Goal: Information Seeking & Learning: Learn about a topic

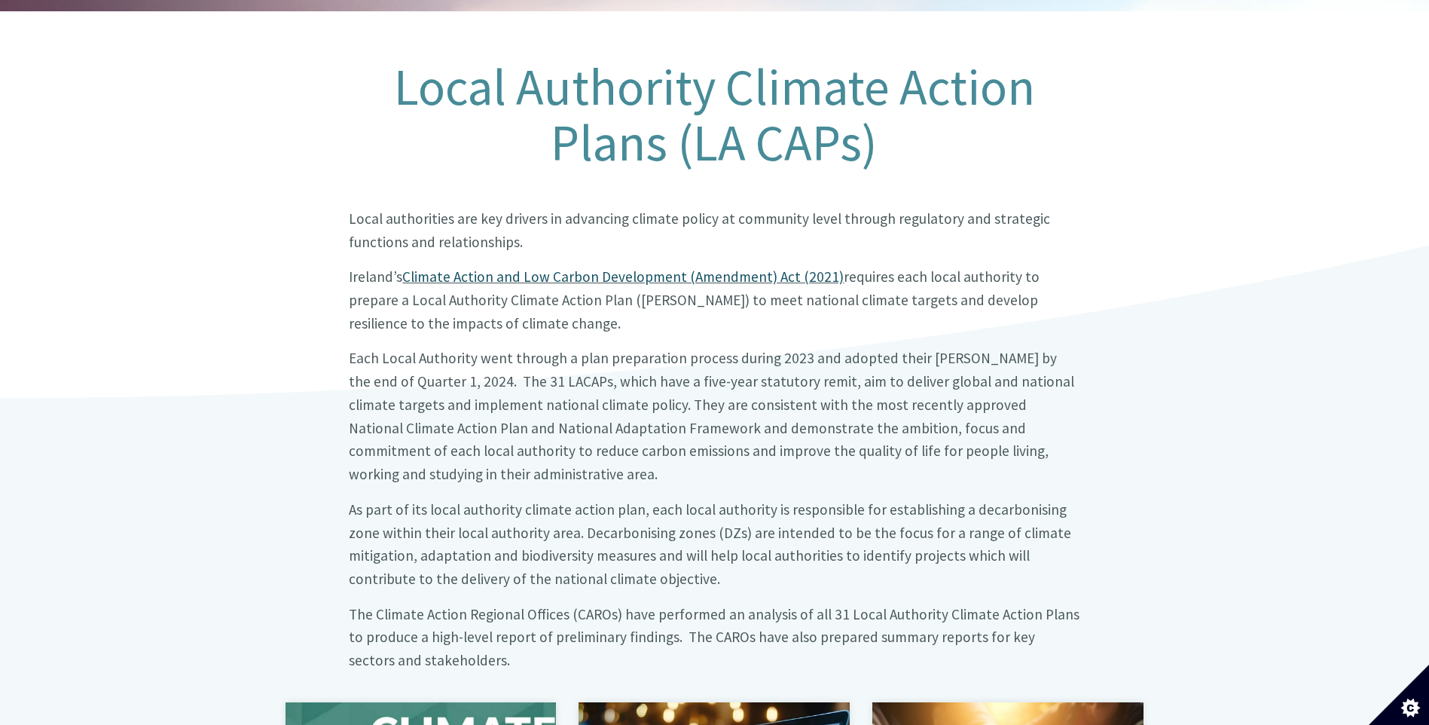
scroll to position [527, 0]
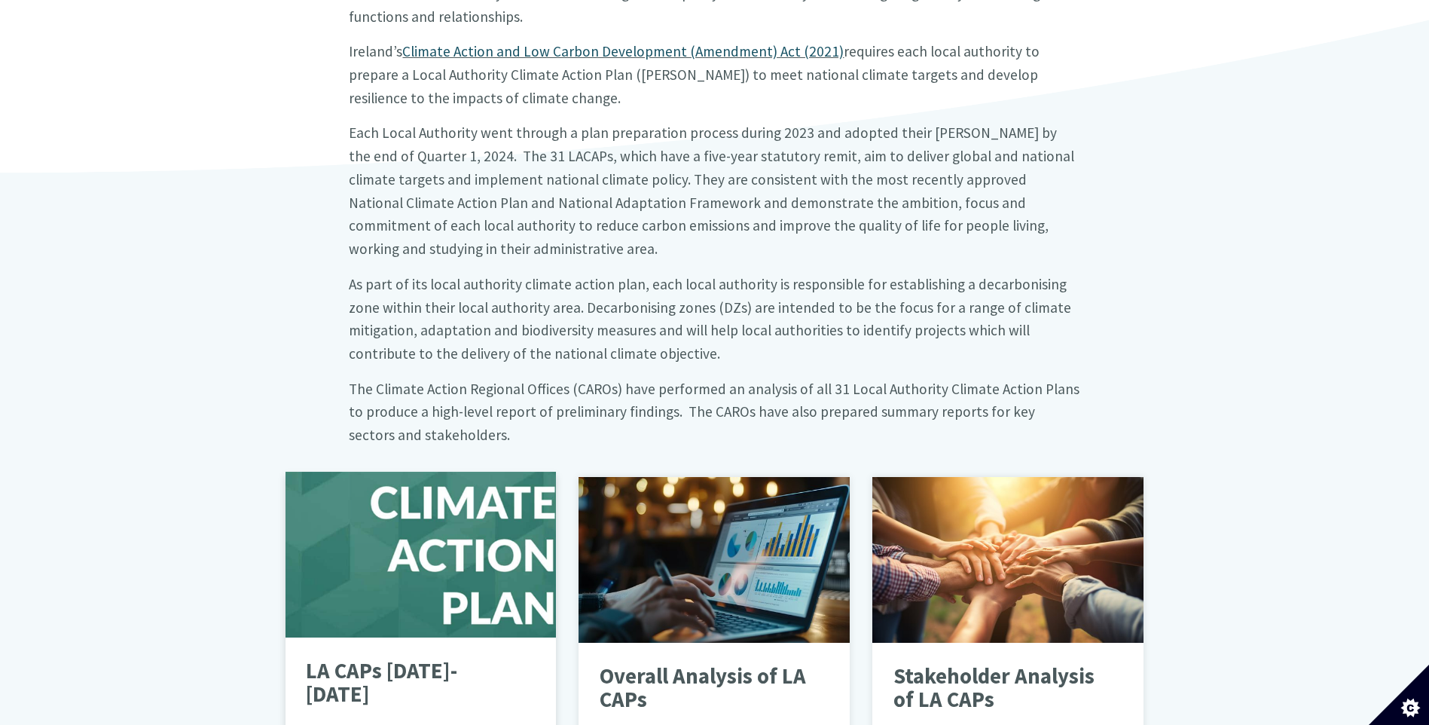
click at [413, 529] on div at bounding box center [420, 554] width 271 height 166
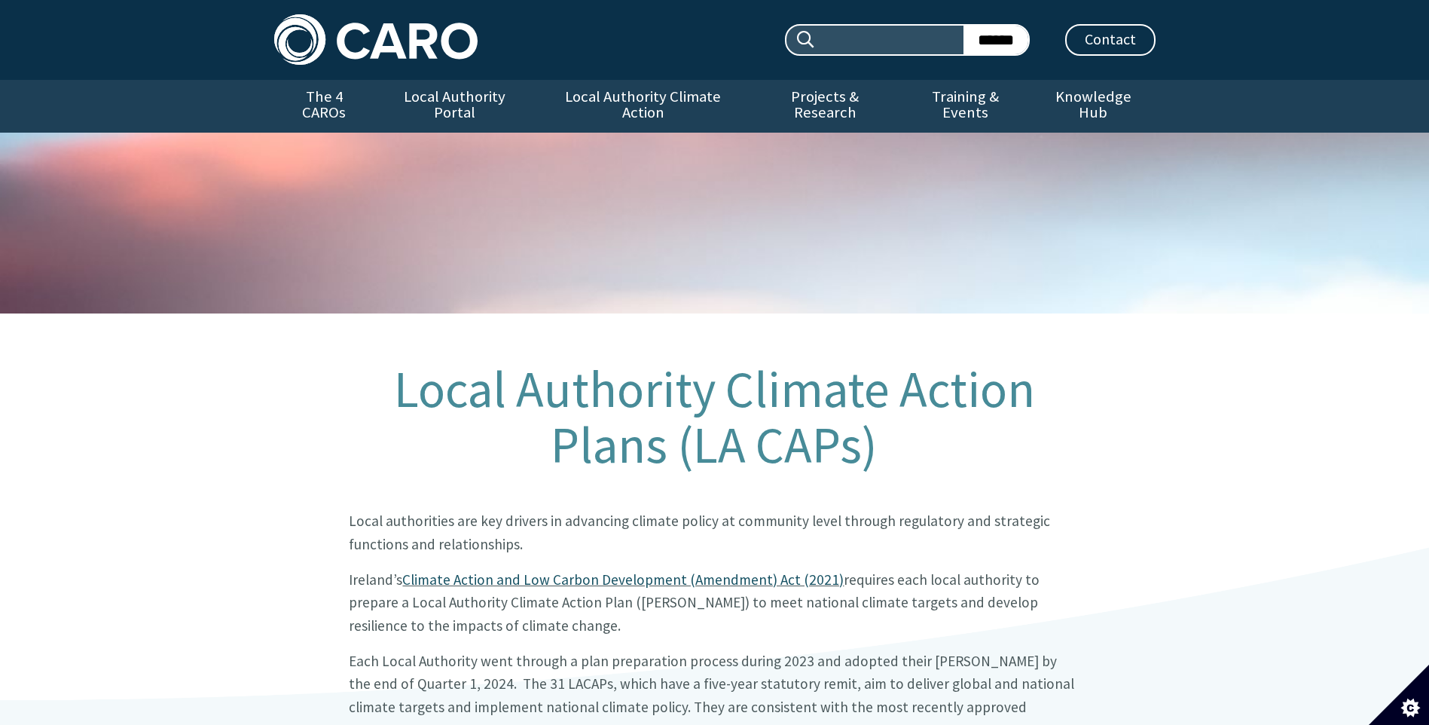
scroll to position [527, 0]
